Goal: Information Seeking & Learning: Find specific fact

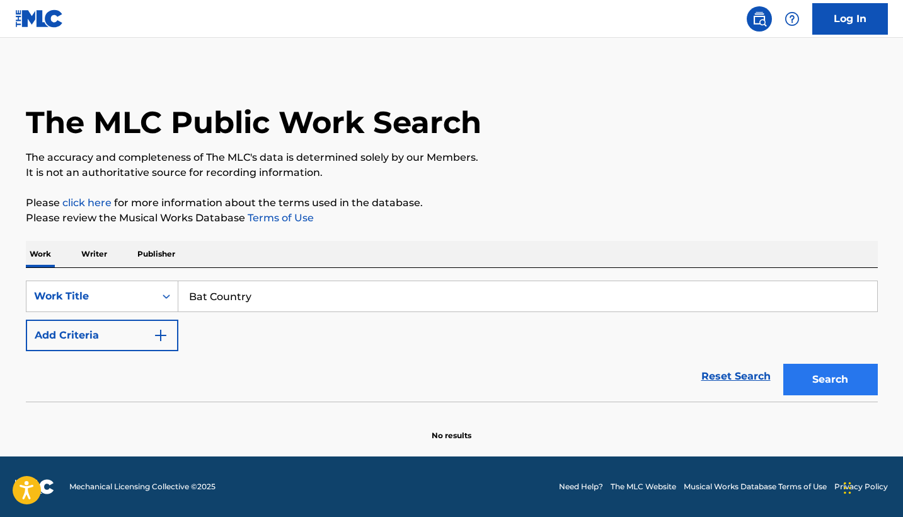
click at [810, 381] on button "Search" at bounding box center [830, 379] width 94 height 31
click at [77, 256] on div "Work Writer Publisher" at bounding box center [452, 254] width 852 height 26
click at [91, 258] on p "Writer" at bounding box center [93, 254] width 33 height 26
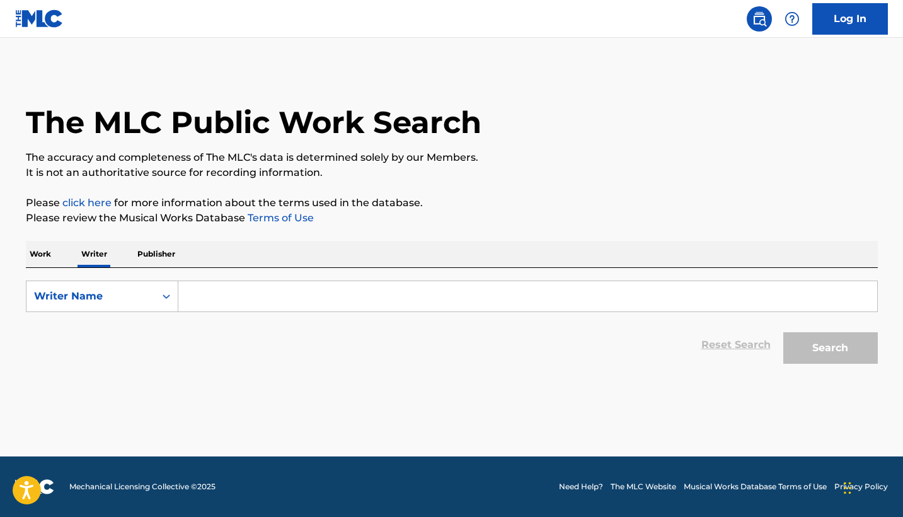
click at [374, 293] on input "Search Form" at bounding box center [527, 296] width 699 height 30
type input "[PERSON_NAME]"
click at [830, 348] on button "Search" at bounding box center [830, 347] width 94 height 31
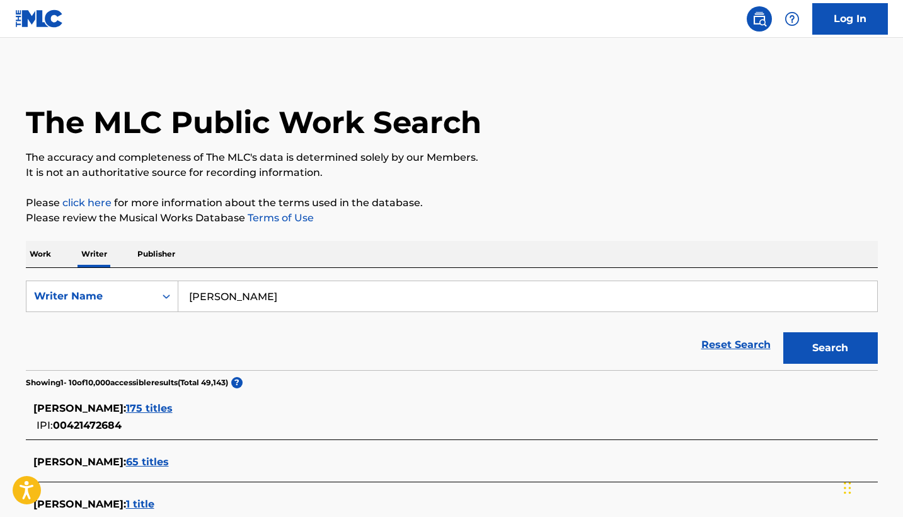
click at [147, 409] on span "175 titles" at bounding box center [149, 408] width 47 height 12
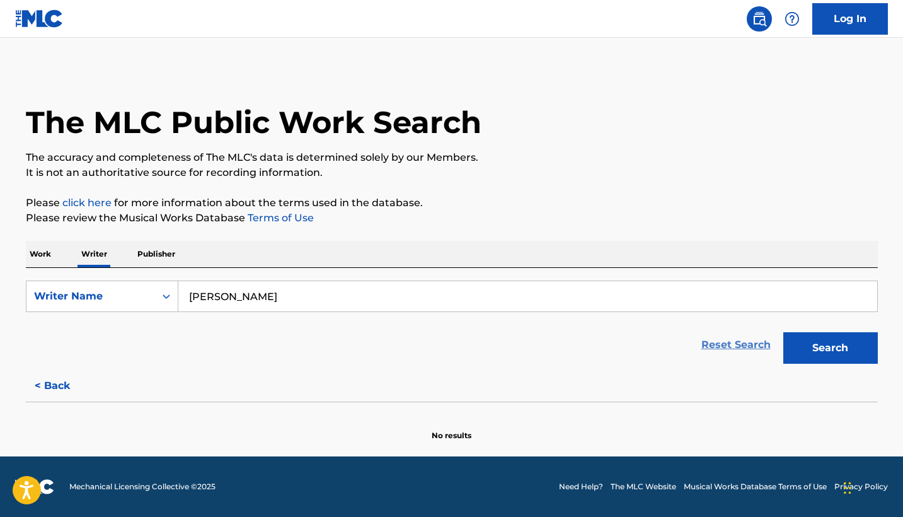
click at [757, 347] on link "Reset Search" at bounding box center [736, 345] width 82 height 28
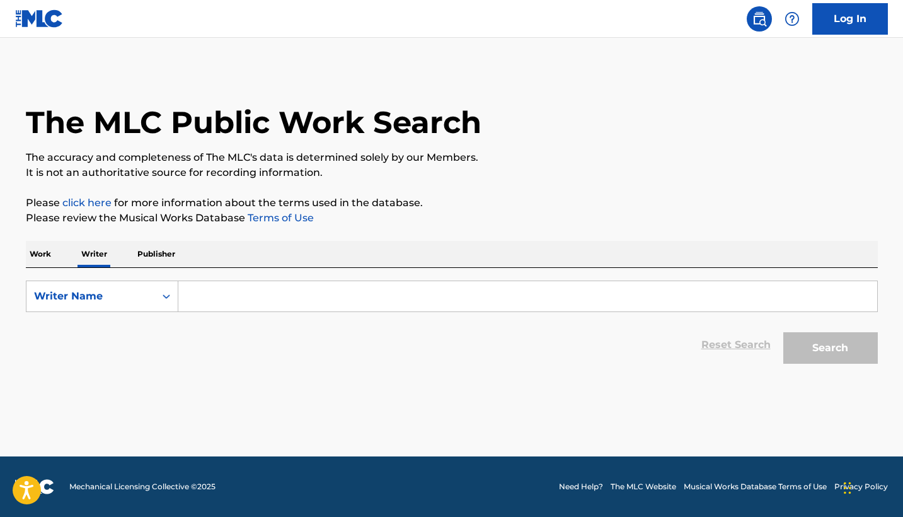
click at [53, 256] on p "Work" at bounding box center [40, 254] width 29 height 26
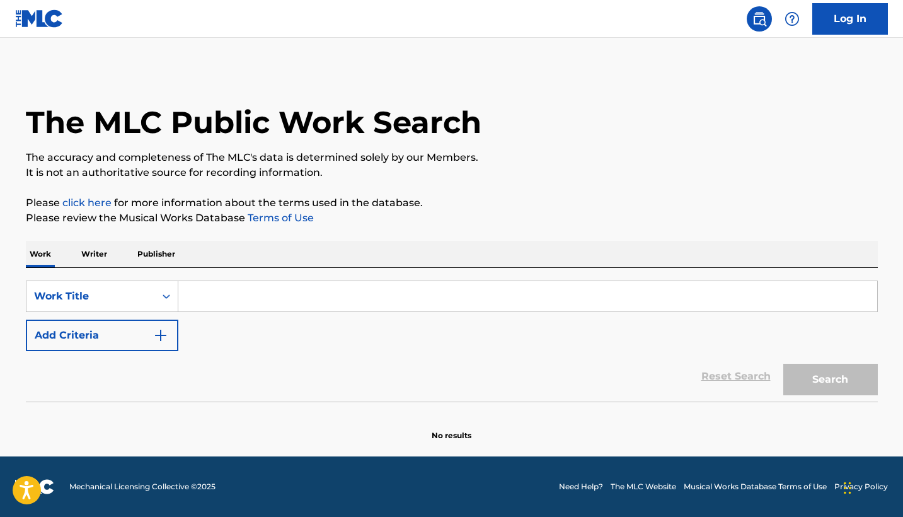
click at [424, 296] on input "Search Form" at bounding box center [527, 296] width 699 height 30
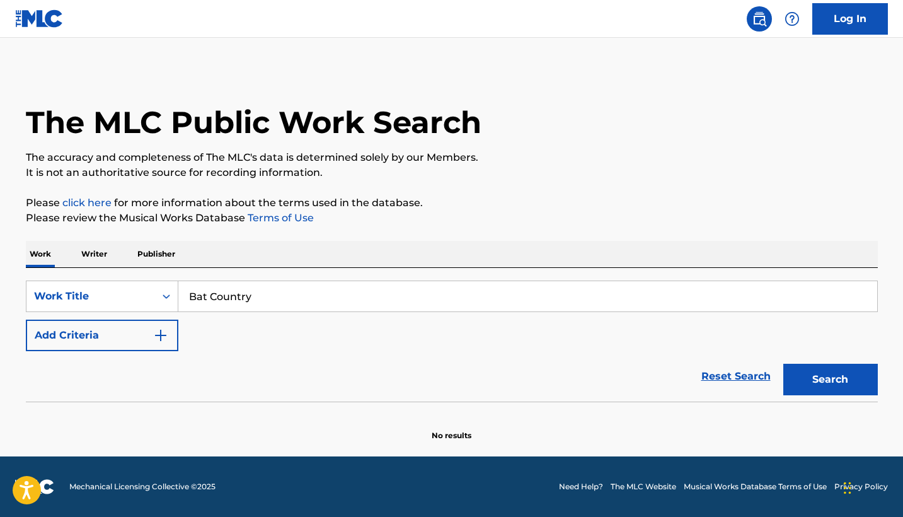
type input "Bat Country"
click at [830, 379] on button "Search" at bounding box center [830, 379] width 94 height 31
click at [832, 389] on button "Search" at bounding box center [830, 379] width 94 height 31
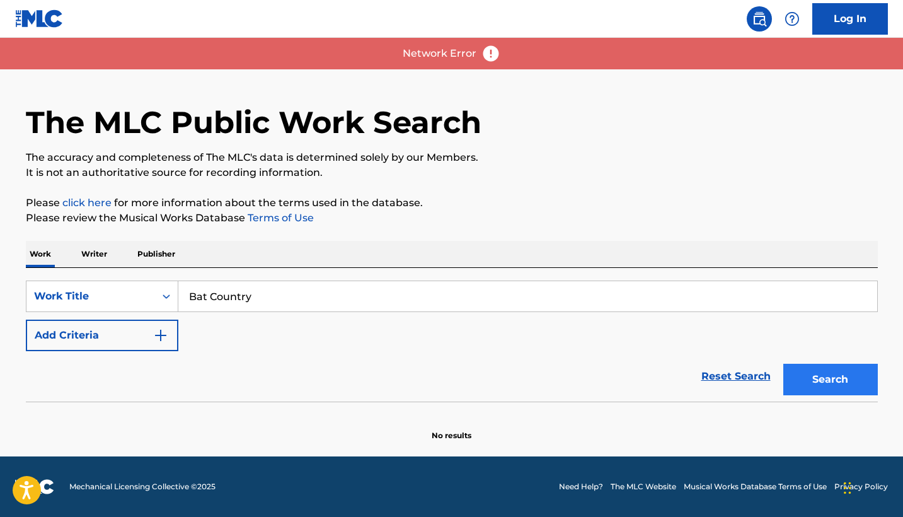
click at [830, 390] on button "Search" at bounding box center [830, 379] width 94 height 31
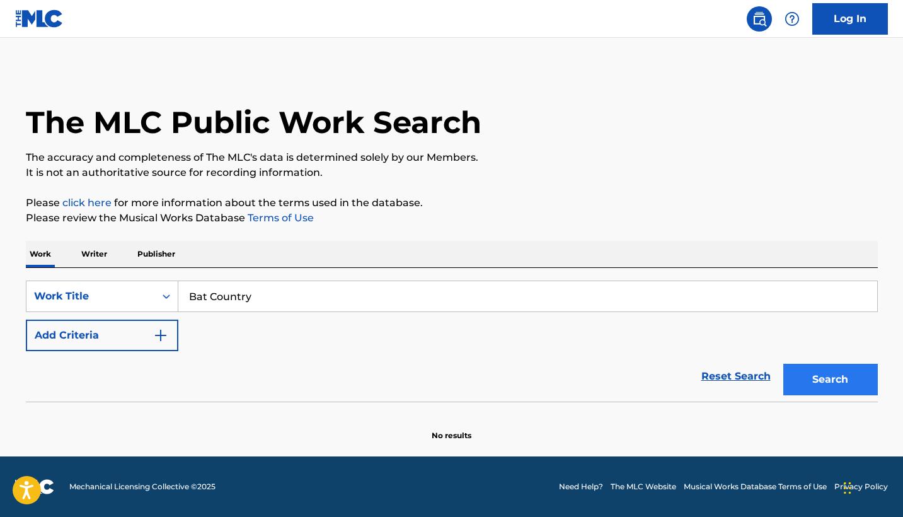
click at [818, 393] on button "Search" at bounding box center [830, 379] width 94 height 31
click at [821, 375] on button "Search" at bounding box center [830, 379] width 94 height 31
click at [828, 380] on button "Search" at bounding box center [830, 379] width 94 height 31
